Goal: Check status: Check status

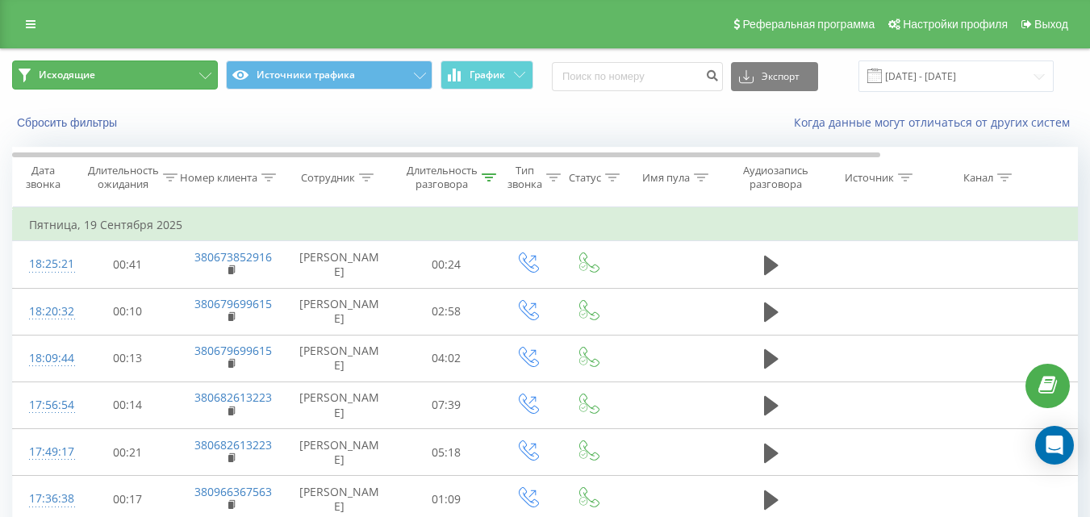
click at [169, 84] on button "Исходящие" at bounding box center [115, 75] width 206 height 29
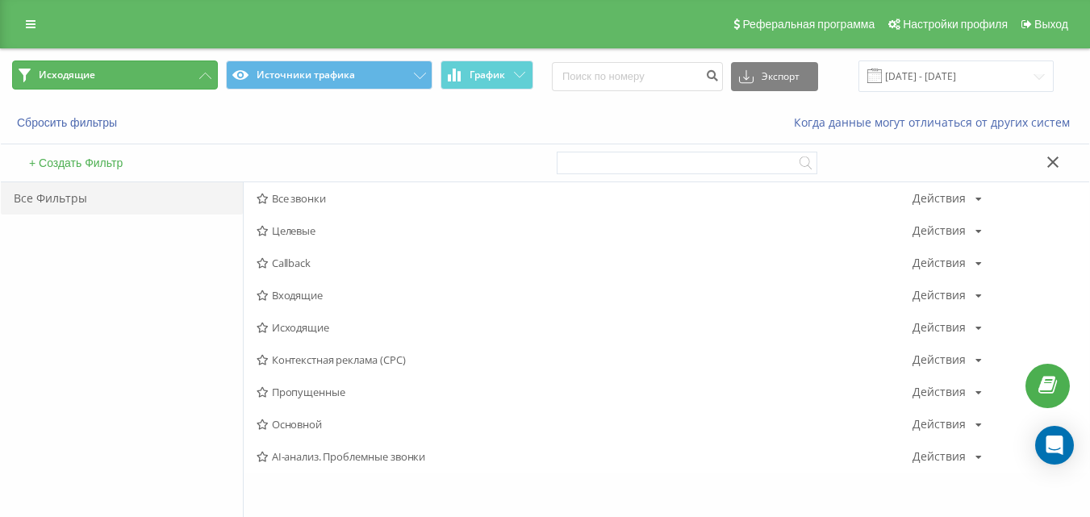
click at [173, 82] on button "Исходящие" at bounding box center [115, 75] width 206 height 29
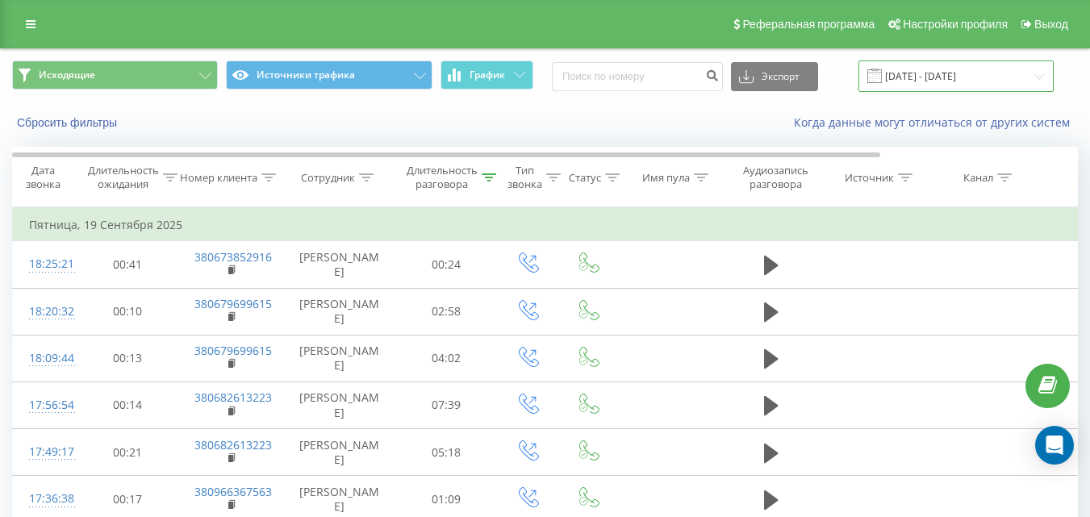
click at [951, 79] on input "[DATE] - [DATE]" at bounding box center [955, 76] width 195 height 31
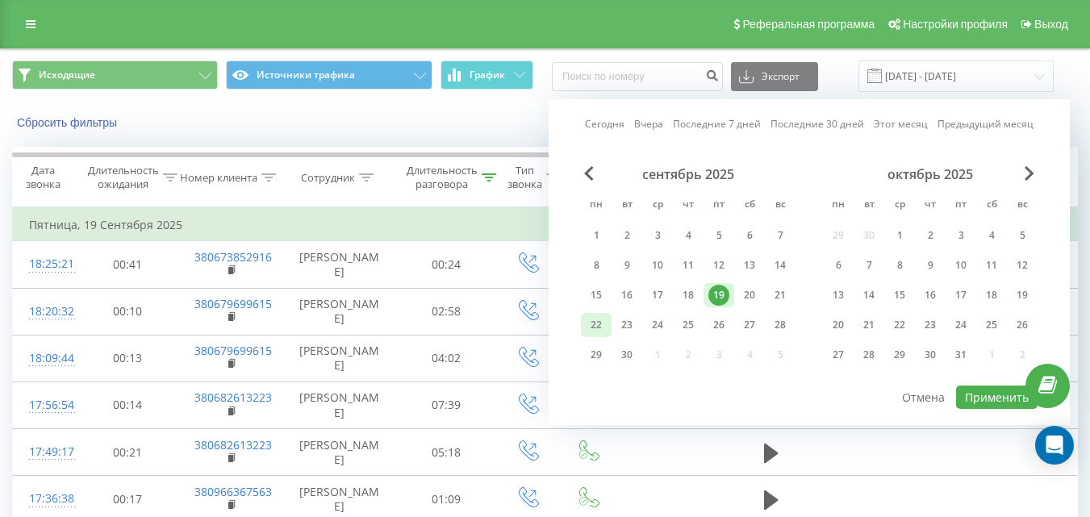
click at [611, 328] on div "22" at bounding box center [596, 325] width 31 height 24
click at [1003, 400] on button "Применить" at bounding box center [996, 397] width 81 height 23
type input "[DATE] - [DATE]"
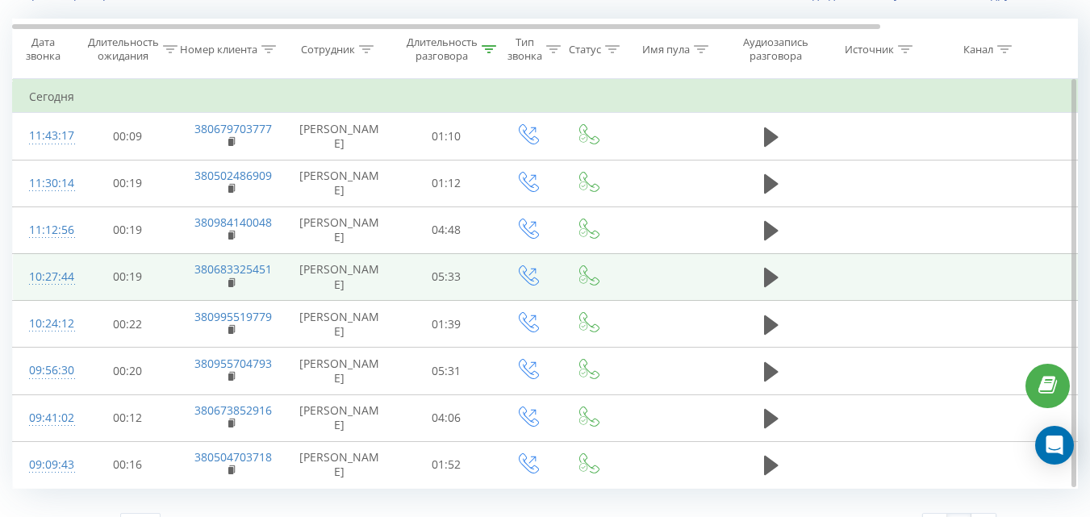
scroll to position [161, 0]
